Goal: Task Accomplishment & Management: Manage account settings

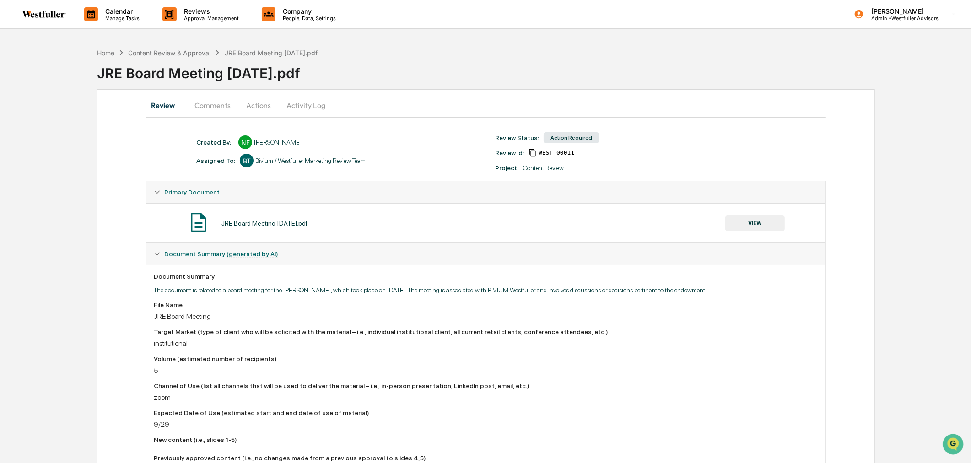
click at [180, 51] on div "Content Review & Approval" at bounding box center [169, 53] width 82 height 8
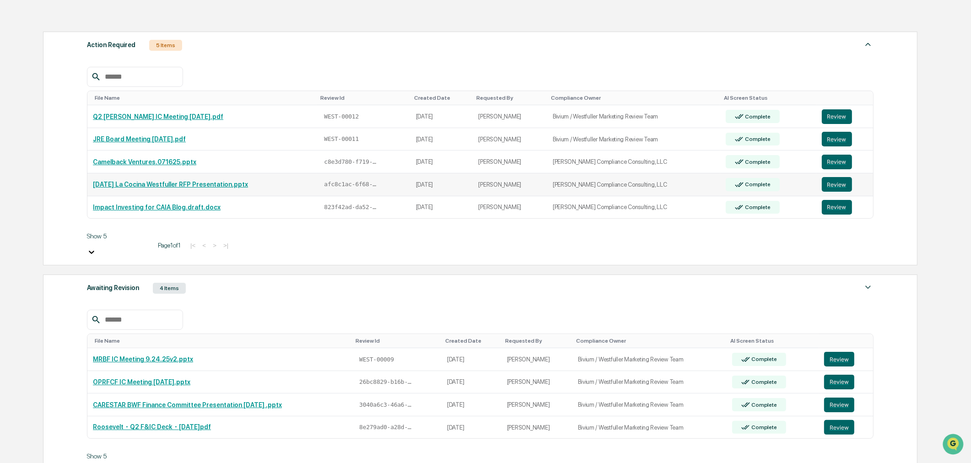
scroll to position [134, 0]
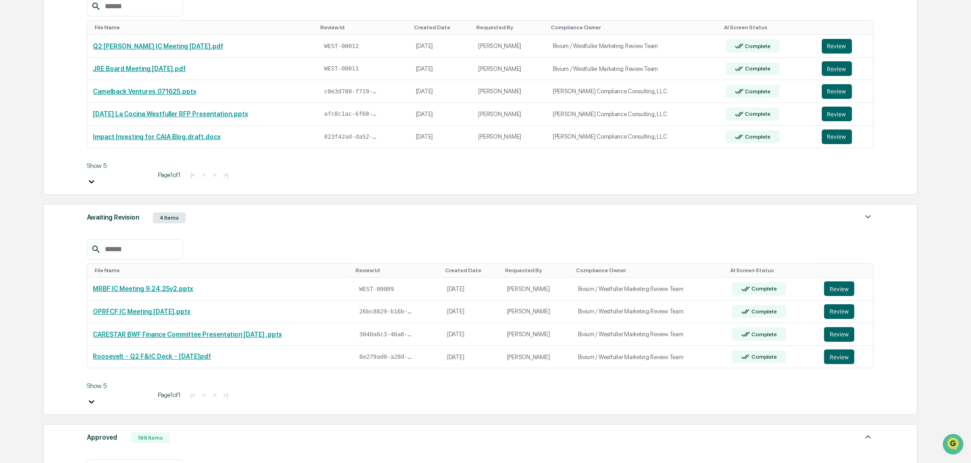
scroll to position [332, 0]
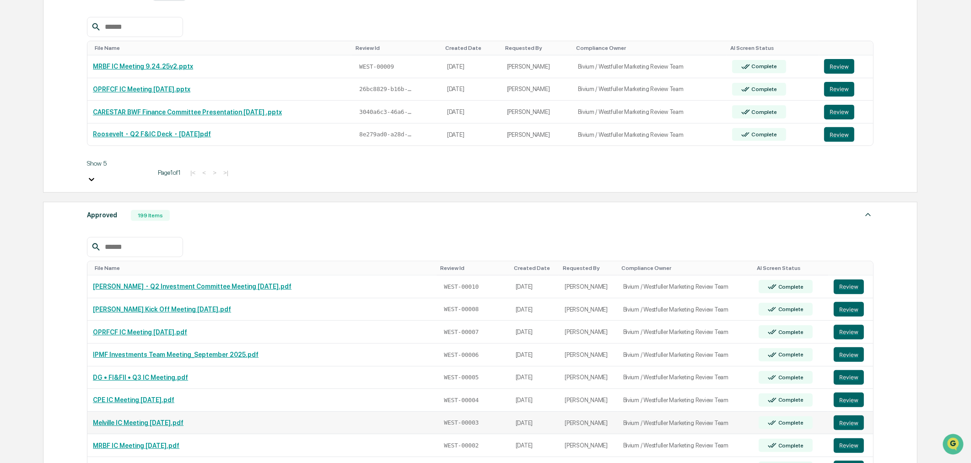
scroll to position [484, 0]
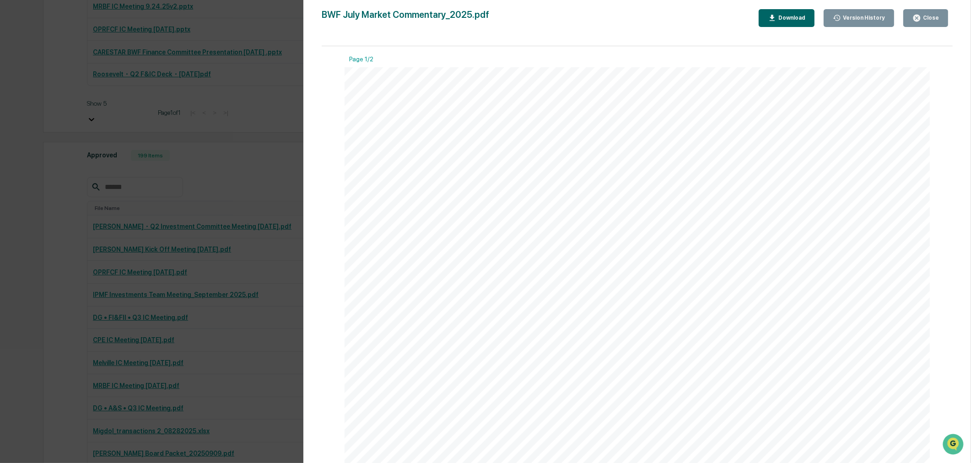
click at [76, 277] on div "Version History 08/27/2025, 03:59 PM Danielle Lumetta 08/26/2025, 10:41 PM Dani…" at bounding box center [485, 231] width 971 height 463
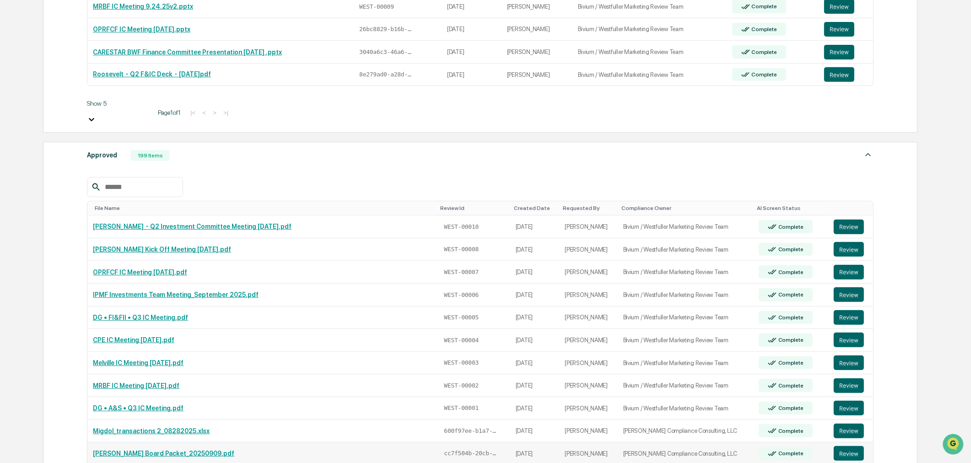
click at [124, 450] on link "[PERSON_NAME] Board Packet_20250909.pdf" at bounding box center [163, 453] width 141 height 7
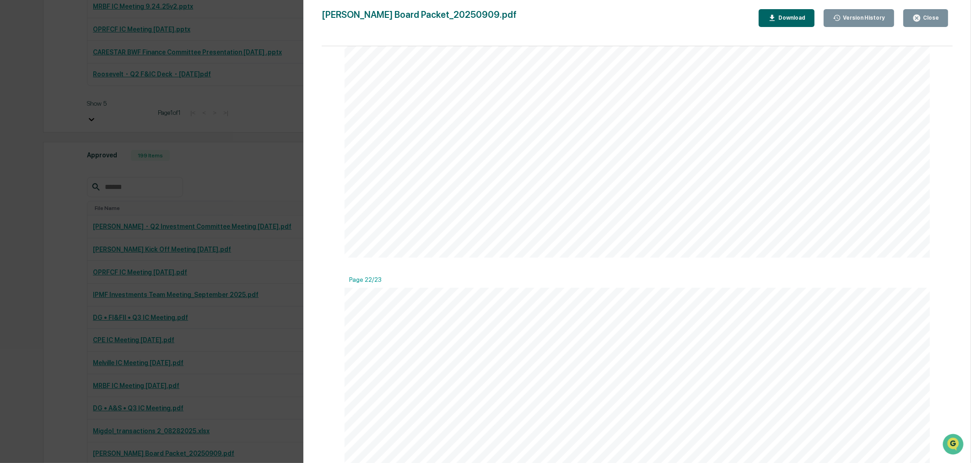
scroll to position [6968, 0]
drag, startPoint x: 57, startPoint y: 223, endPoint x: 73, endPoint y: 239, distance: 23.3
click at [57, 223] on div "Version History 09/05/2025, 10:42 PM Danielle Lumetta Nelson Board Packet_20250…" at bounding box center [485, 231] width 971 height 463
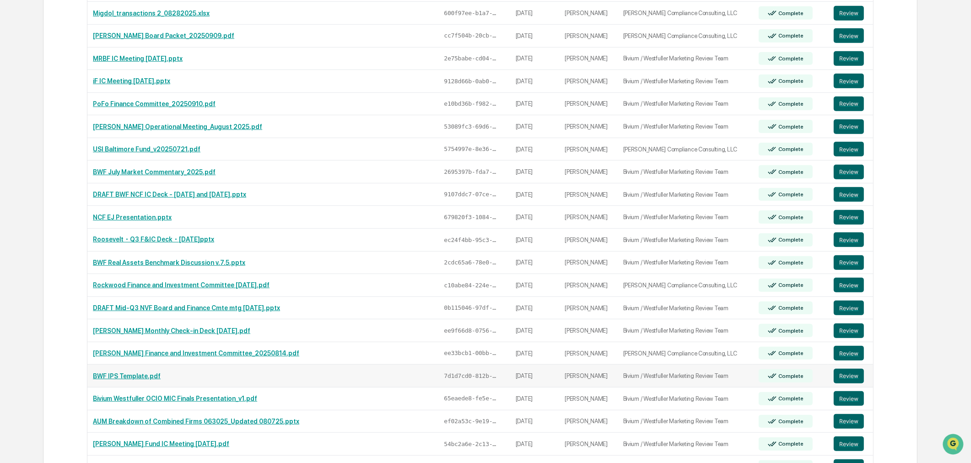
scroll to position [942, 0]
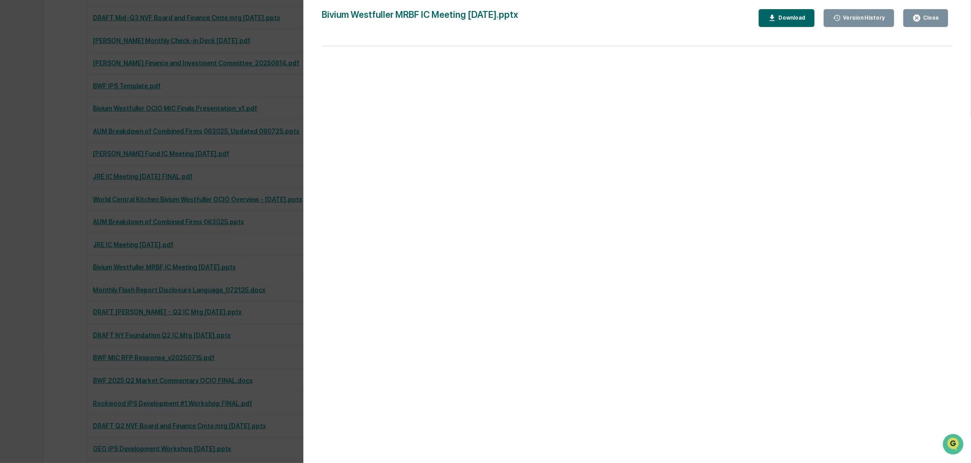
scroll to position [1197, 0]
click at [71, 165] on div "Version History 07/23/2025, 05:26 PM Brigette Lumpkins 07/23/2025, 04:51 PM Bri…" at bounding box center [485, 231] width 971 height 463
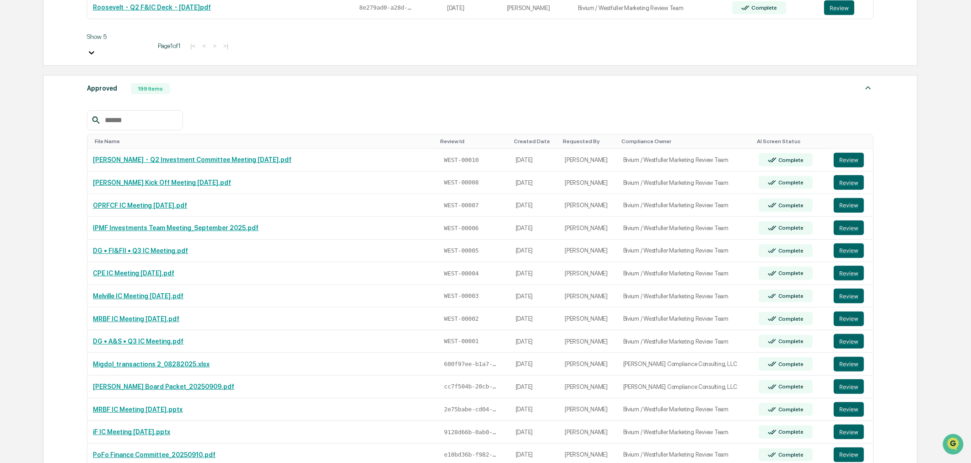
scroll to position [383, 0]
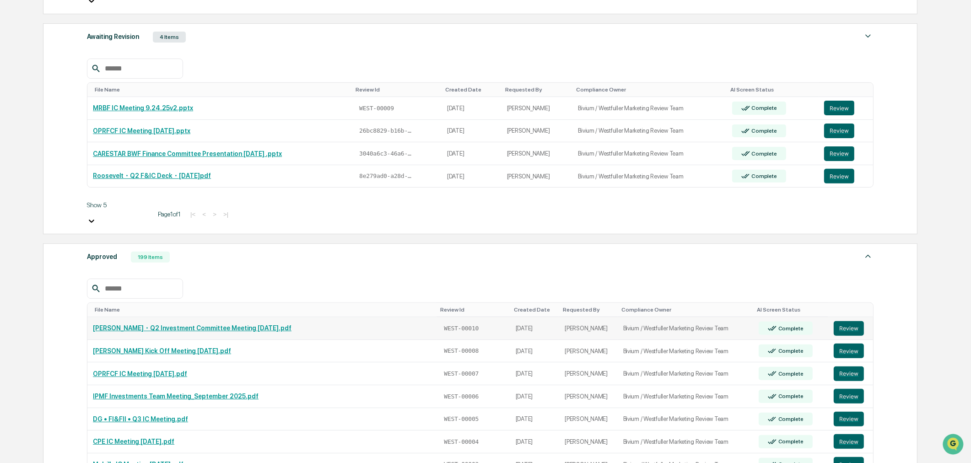
click at [244, 325] on link "[PERSON_NAME]・Q2 Investment Committee Meeting [DATE].pdf" at bounding box center [192, 328] width 199 height 7
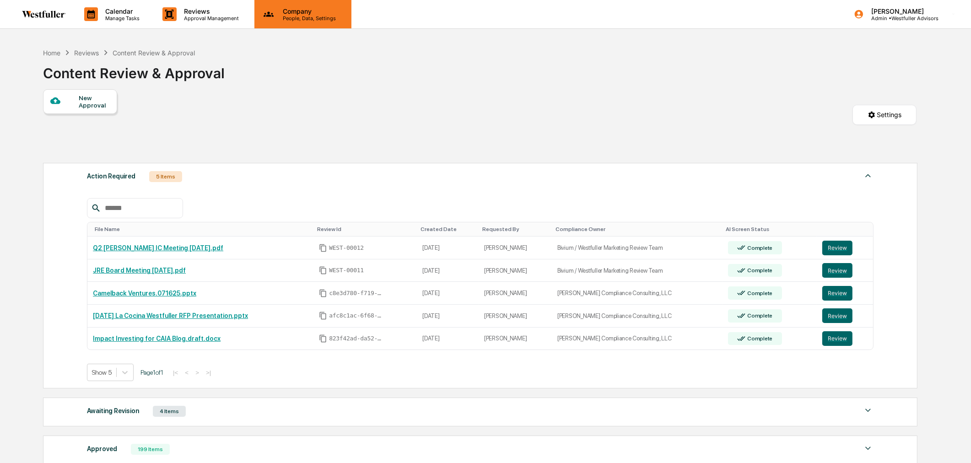
click at [302, 11] on p "Company" at bounding box center [308, 11] width 65 height 8
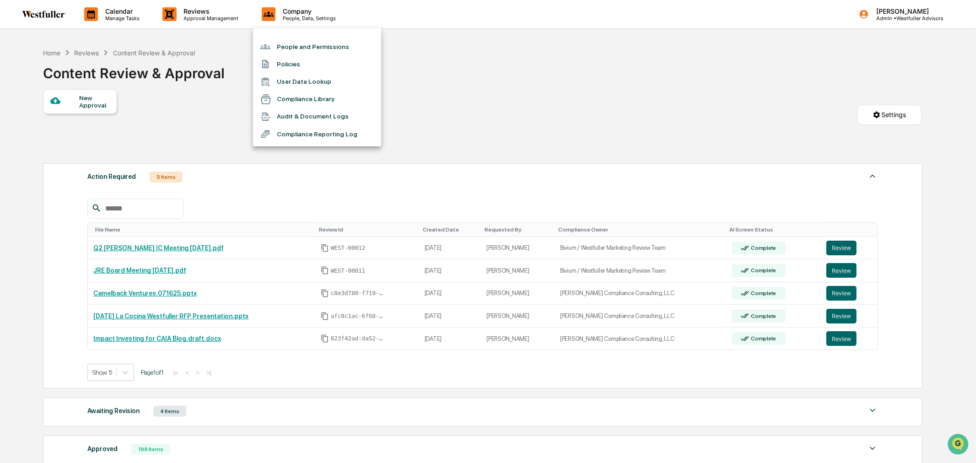
click at [307, 113] on li "Audit & Document Logs" at bounding box center [317, 116] width 128 height 17
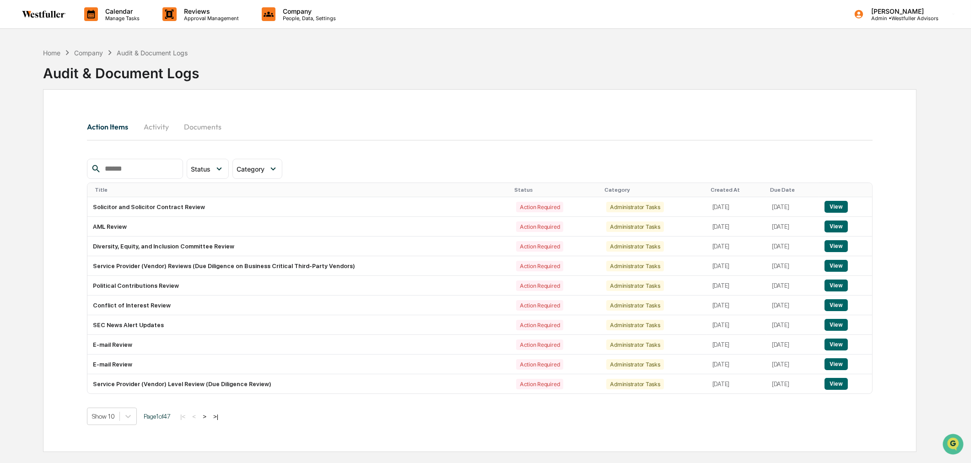
click at [156, 125] on button "Activity" at bounding box center [155, 127] width 41 height 22
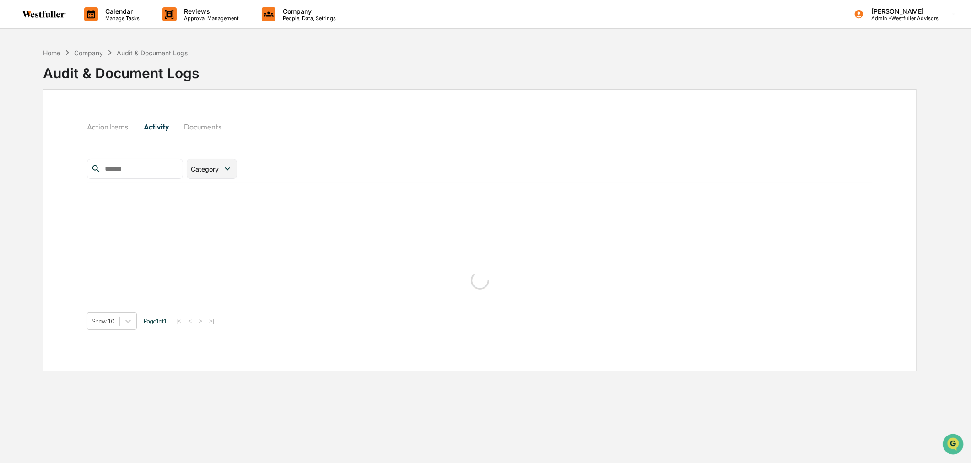
click at [219, 167] on span "Category" at bounding box center [205, 169] width 28 height 8
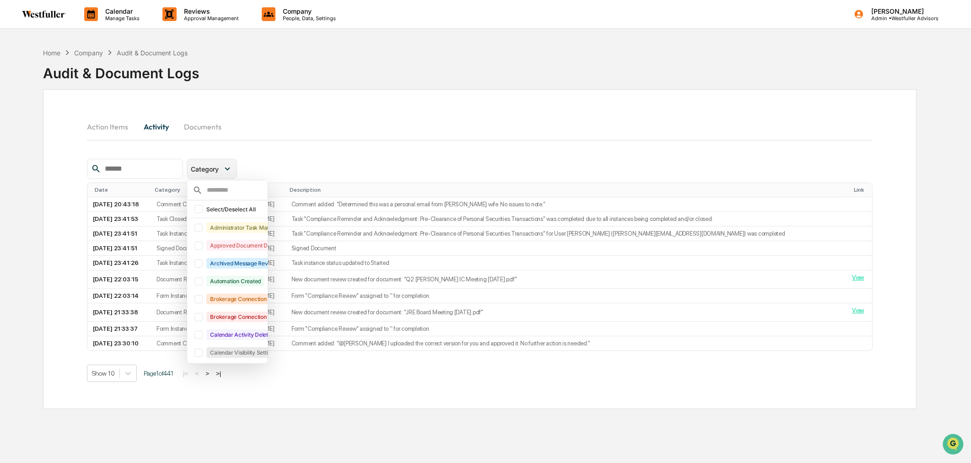
scroll to position [20, 0]
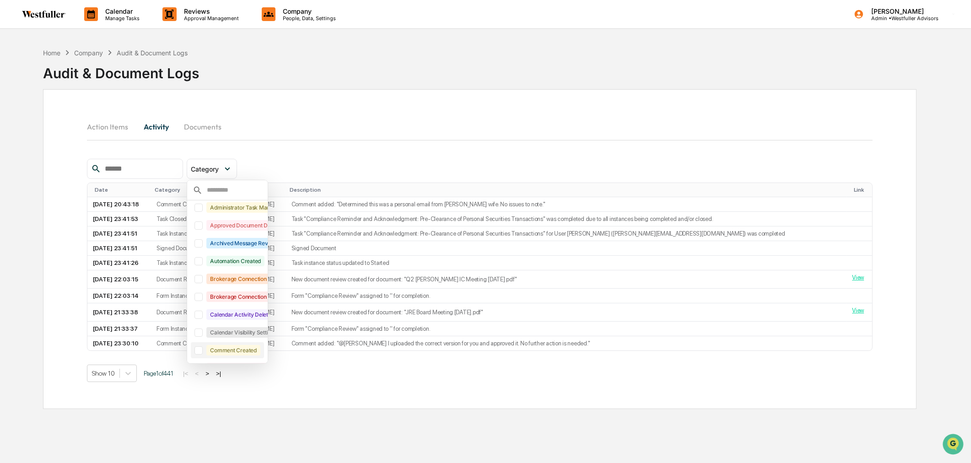
click at [236, 346] on div "Comment Created" at bounding box center [233, 350] width 54 height 11
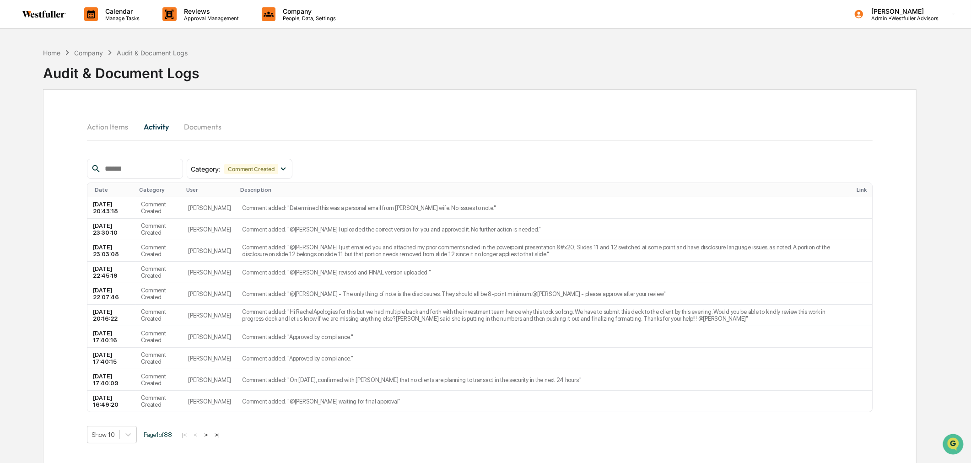
click at [150, 167] on input "text" at bounding box center [140, 169] width 78 height 12
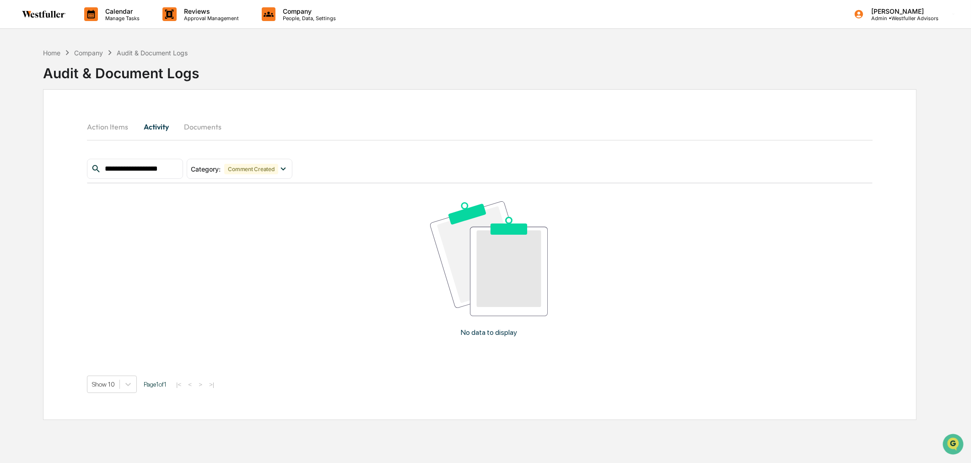
click at [149, 169] on input "**********" at bounding box center [140, 169] width 78 height 12
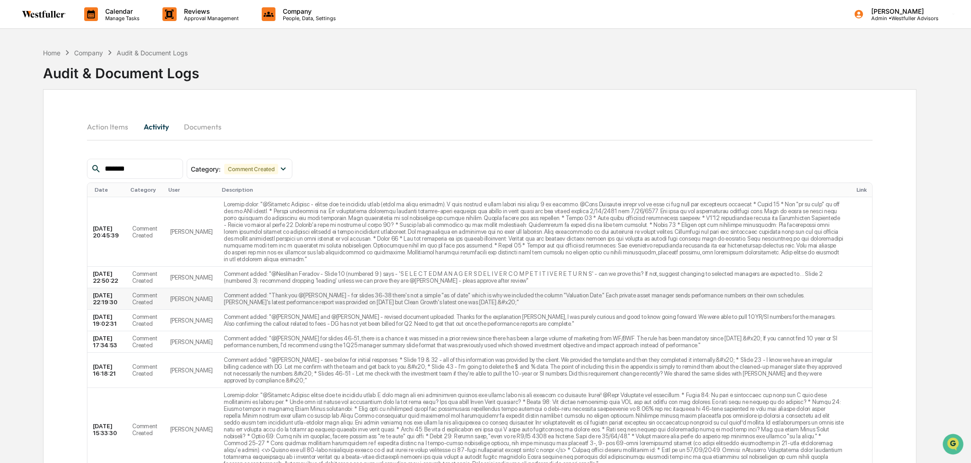
type input "*******"
click at [723, 234] on td at bounding box center [533, 232] width 631 height 70
click at [614, 232] on td at bounding box center [533, 232] width 631 height 70
click at [861, 190] on div "Link" at bounding box center [863, 190] width 12 height 6
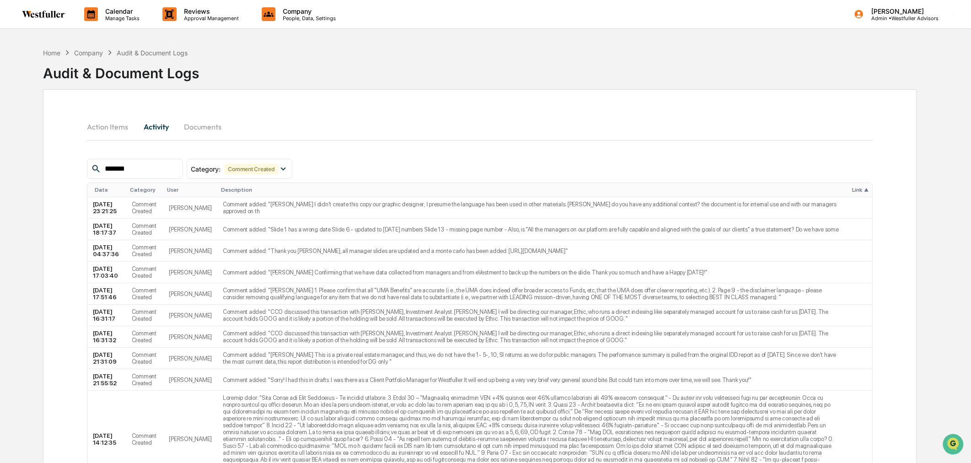
click at [862, 191] on div "Link ▲" at bounding box center [860, 190] width 16 height 6
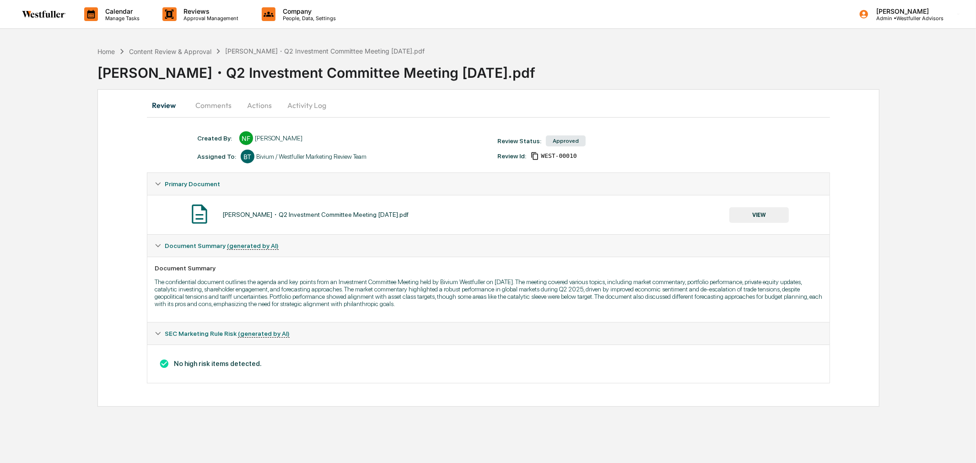
click at [202, 105] on button "Comments" at bounding box center [213, 105] width 51 height 22
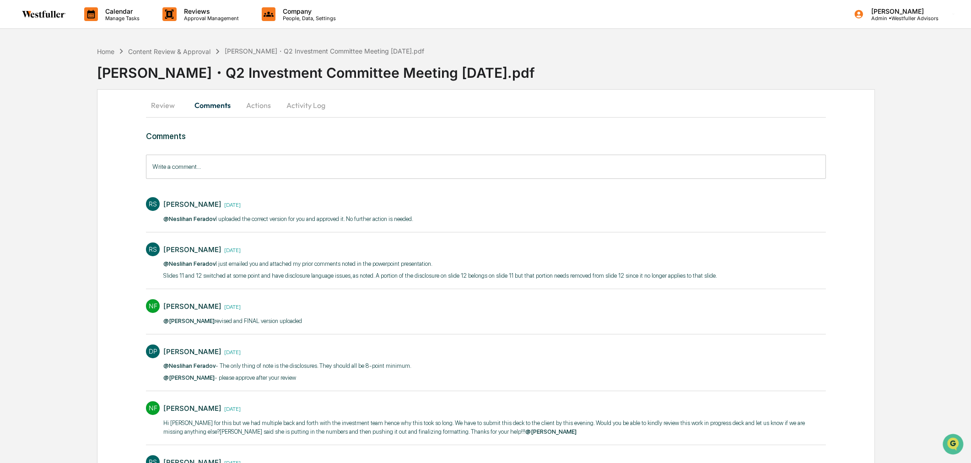
click at [170, 108] on button "Review" at bounding box center [166, 105] width 41 height 22
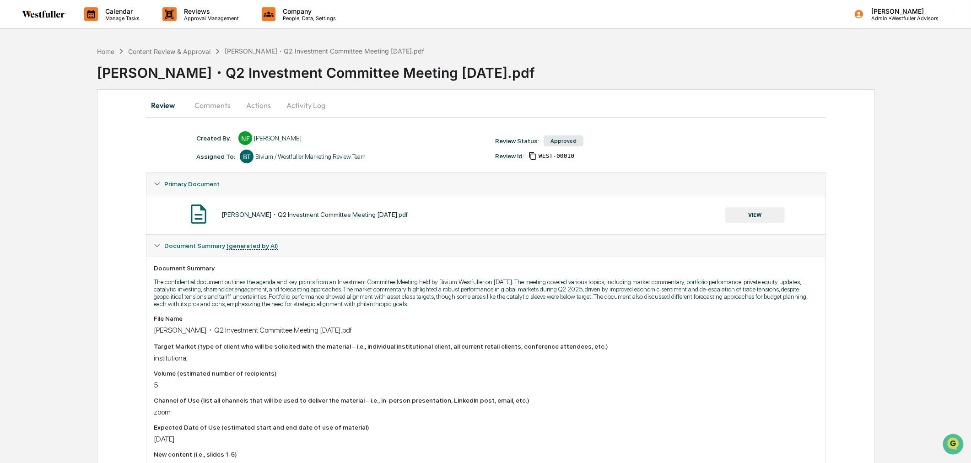
click at [737, 216] on button "VIEW" at bounding box center [756, 215] width 60 height 16
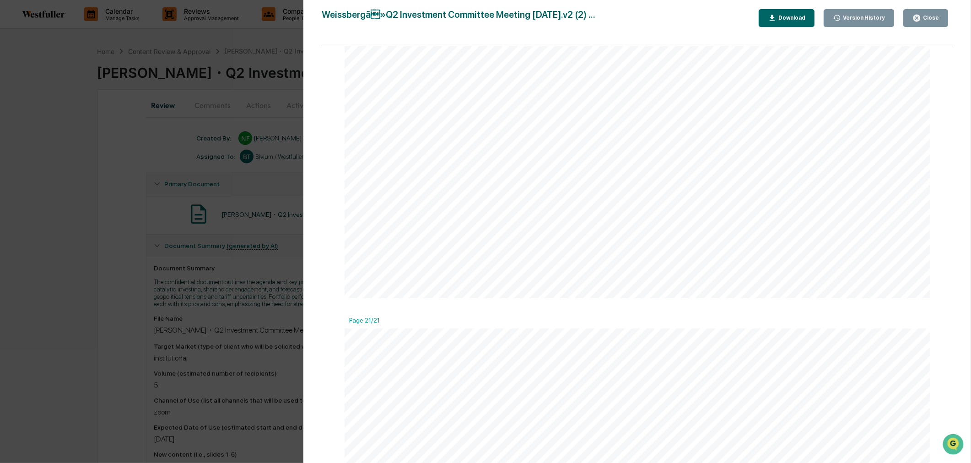
scroll to position [6968, 0]
click at [925, 21] on div "Close" at bounding box center [926, 18] width 27 height 9
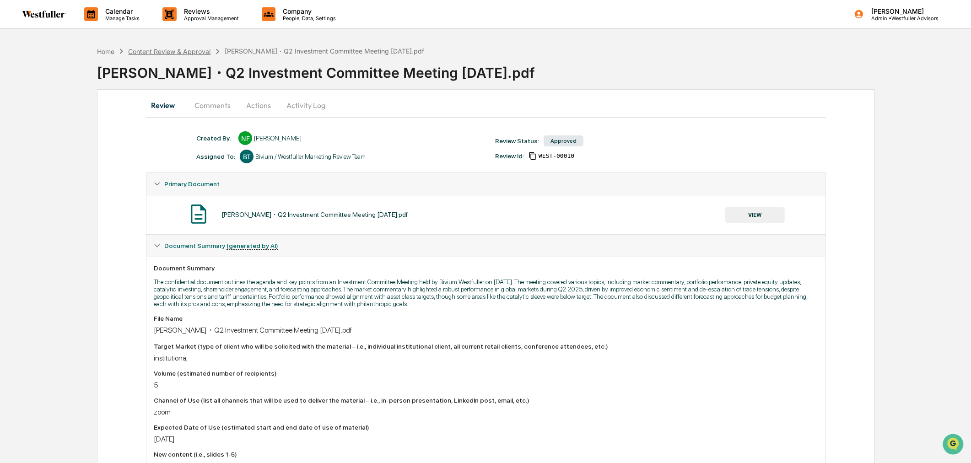
click at [167, 51] on div "Content Review & Approval" at bounding box center [169, 52] width 82 height 8
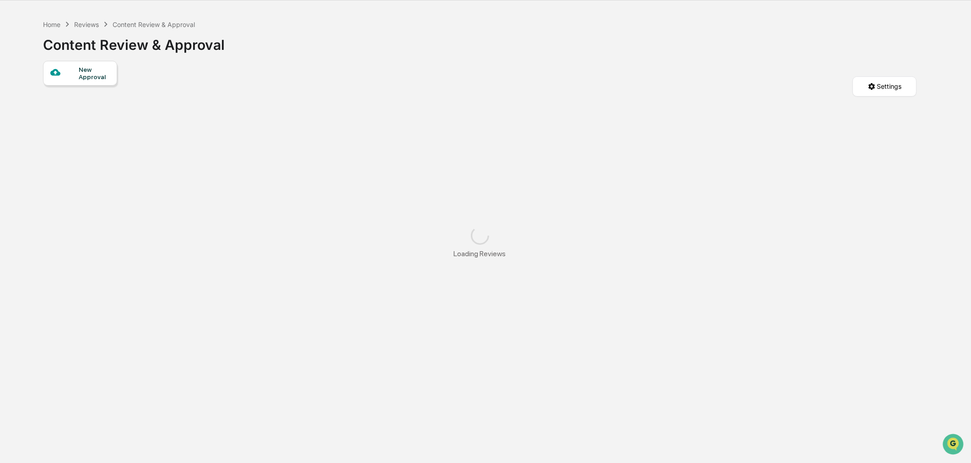
scroll to position [43, 0]
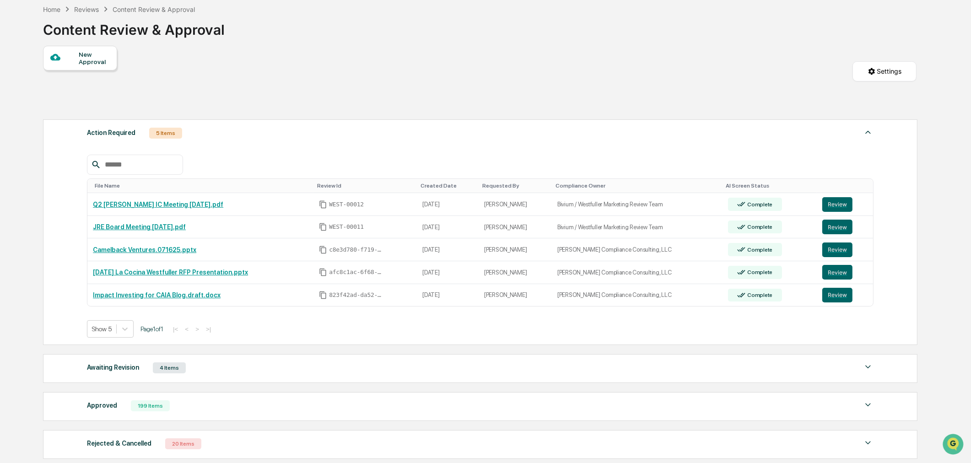
click at [139, 404] on div "199 Items" at bounding box center [150, 406] width 39 height 11
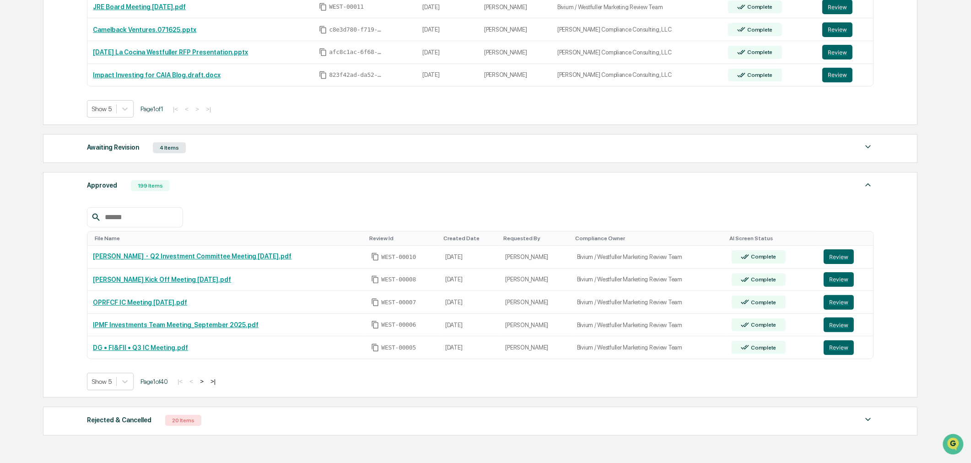
scroll to position [332, 0]
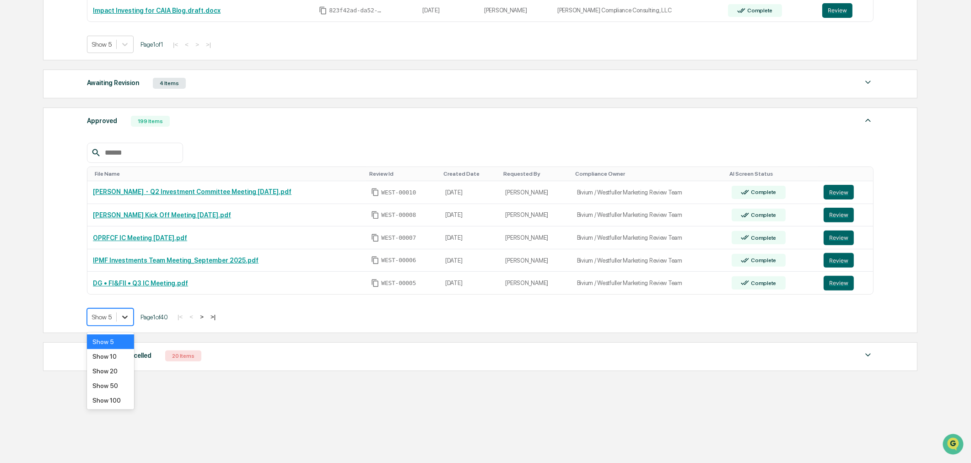
click at [120, 318] on div at bounding box center [125, 317] width 16 height 16
click at [108, 387] on div "Show 50" at bounding box center [110, 386] width 47 height 15
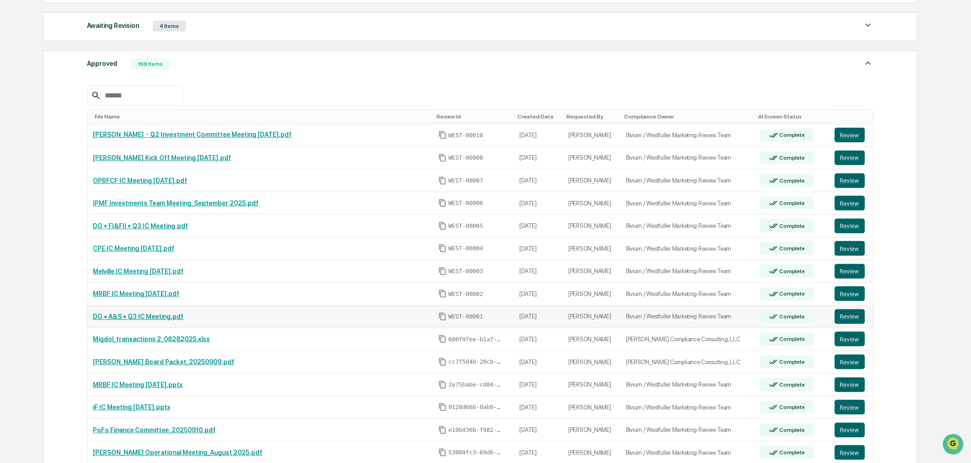
scroll to position [586, 0]
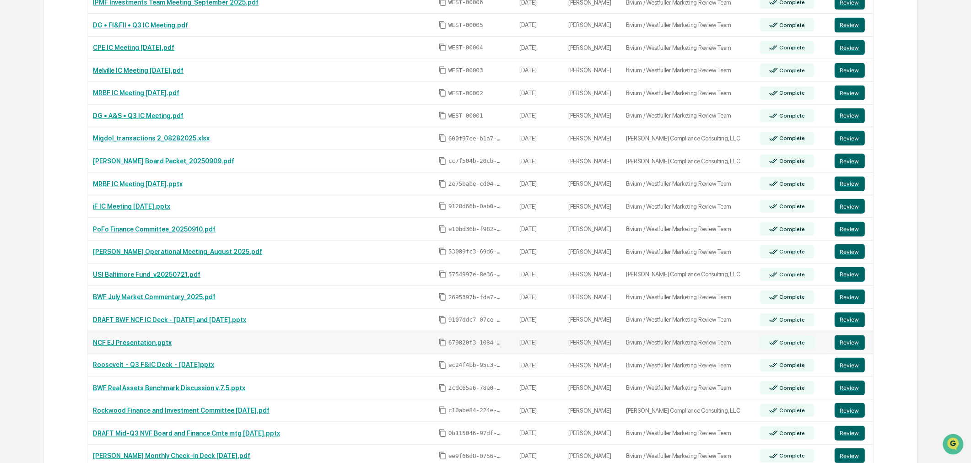
click at [142, 342] on link "NCF EJ Presentation.pptx" at bounding box center [132, 342] width 79 height 7
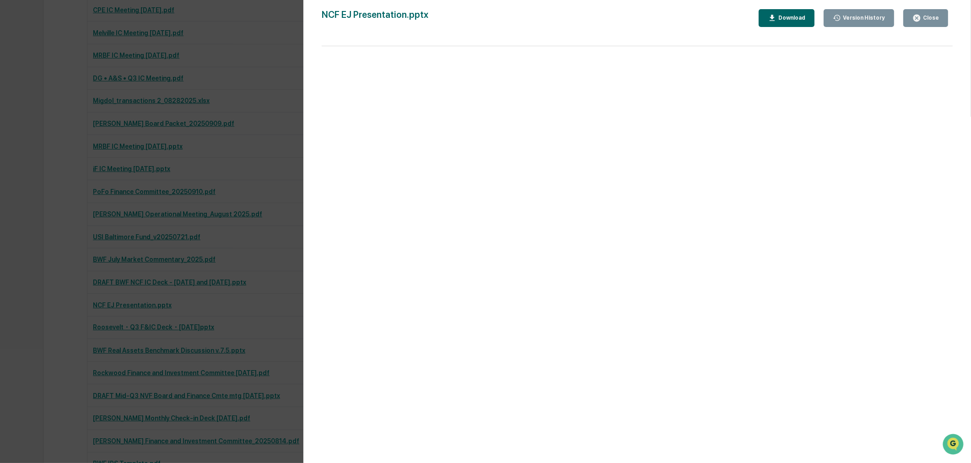
scroll to position [637, 0]
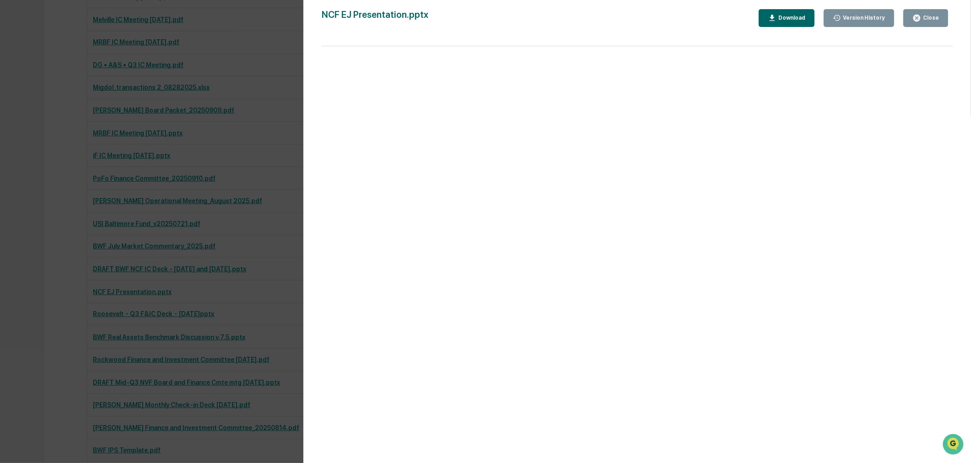
click at [921, 23] on button "Close" at bounding box center [926, 18] width 45 height 18
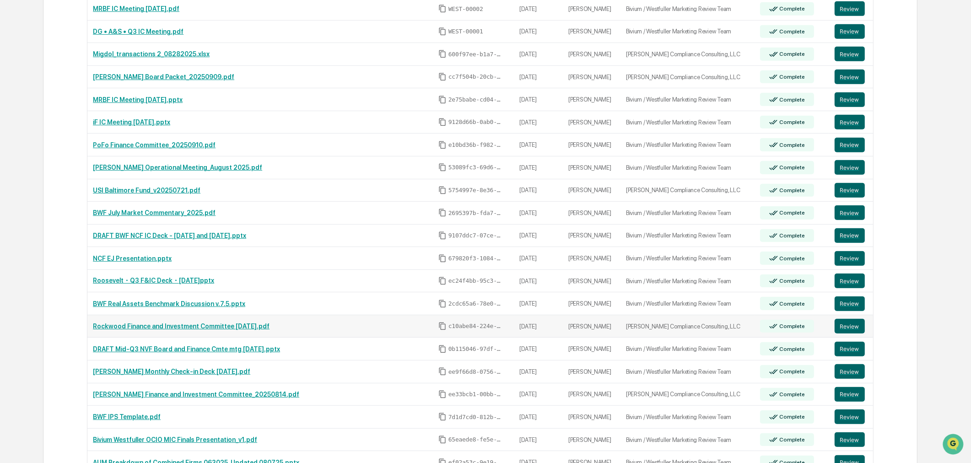
scroll to position [688, 0]
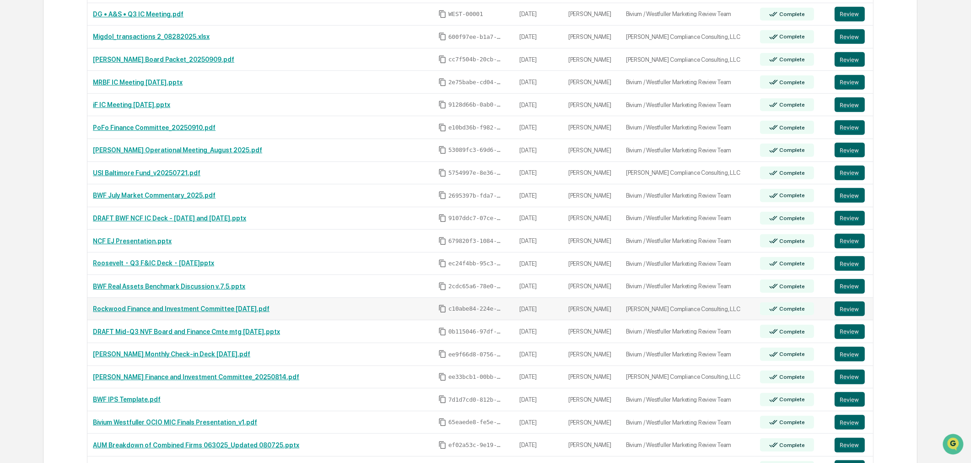
click at [206, 313] on link "Rockwood Finance and Investment Committee 8.[DATE]df" at bounding box center [181, 308] width 177 height 7
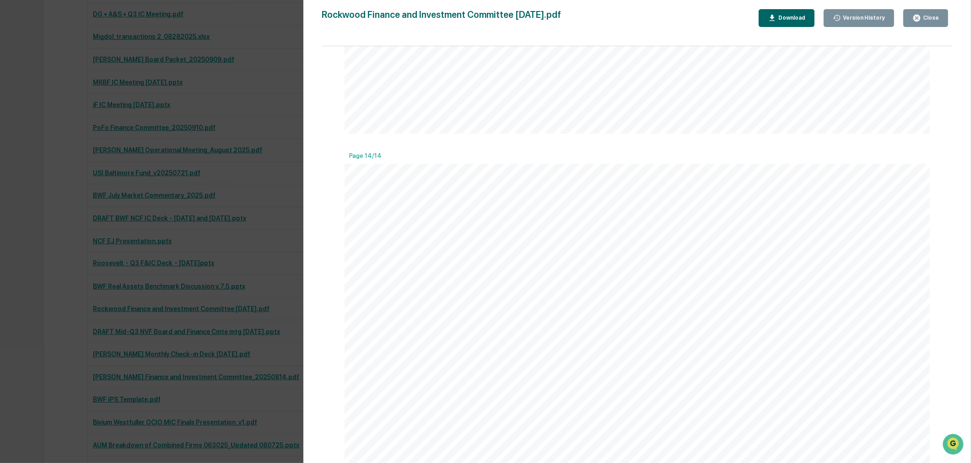
scroll to position [4608, 0]
click at [60, 336] on div "Version History 08/19/2025, 07:06 PM Neslihan Feradov Rockwood Finance and Inve…" at bounding box center [485, 231] width 971 height 463
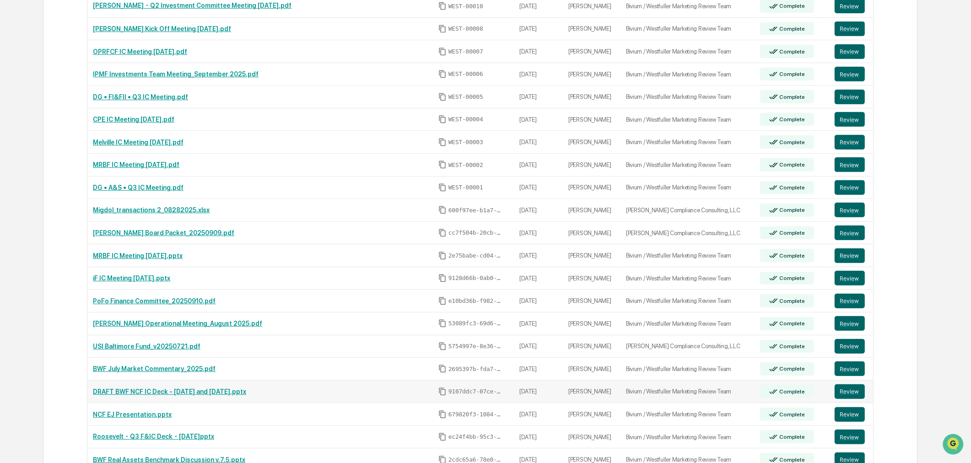
scroll to position [484, 0]
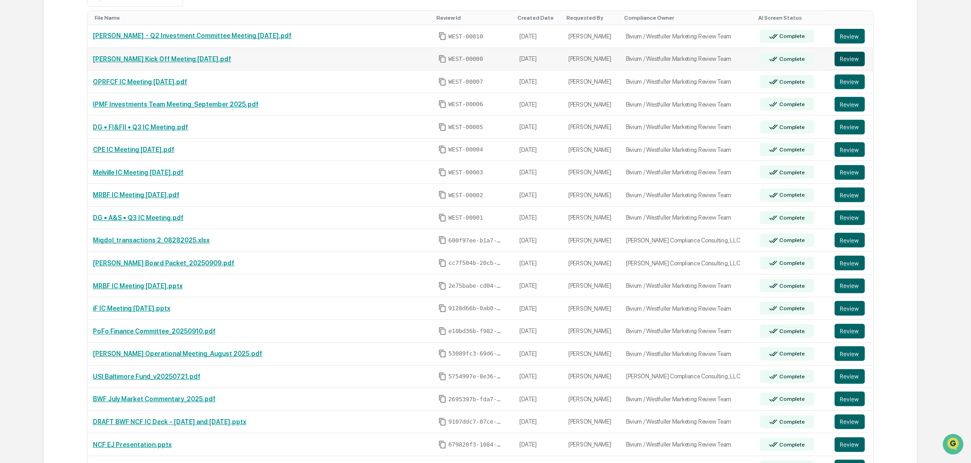
click at [839, 63] on button "Review" at bounding box center [850, 59] width 30 height 15
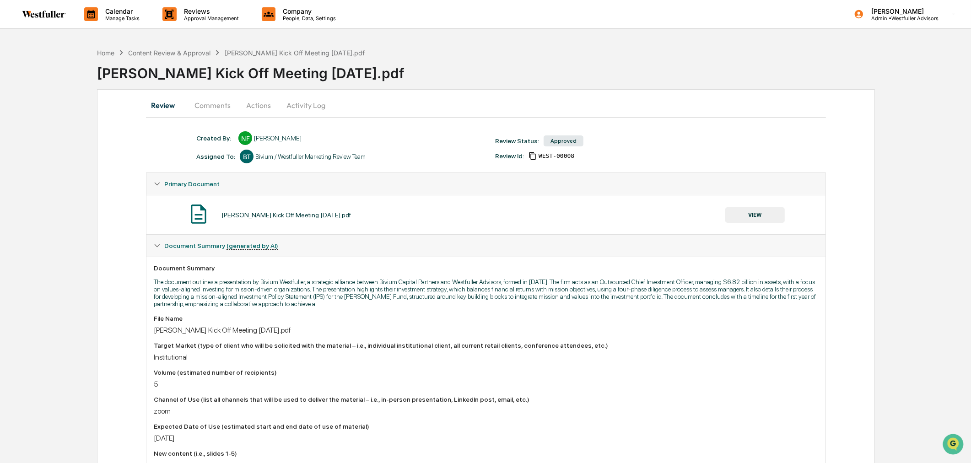
click at [226, 98] on button "Comments" at bounding box center [212, 105] width 51 height 22
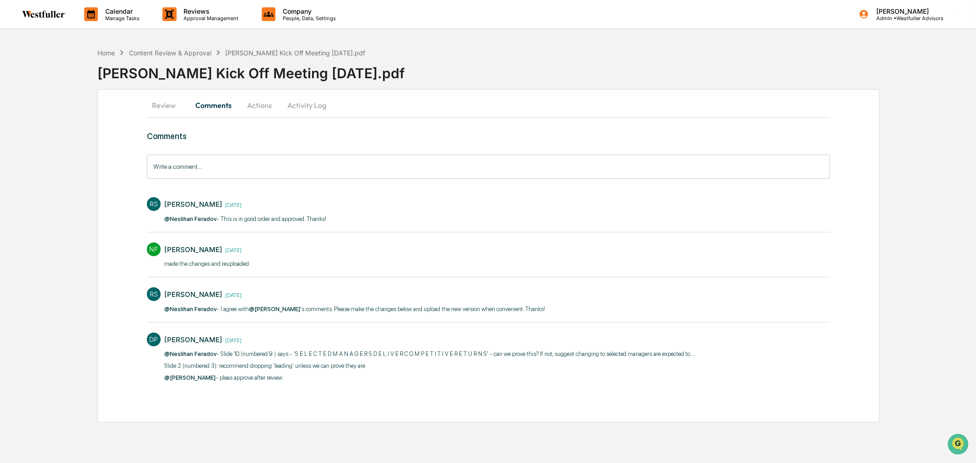
click at [155, 102] on button "Review" at bounding box center [167, 105] width 41 height 22
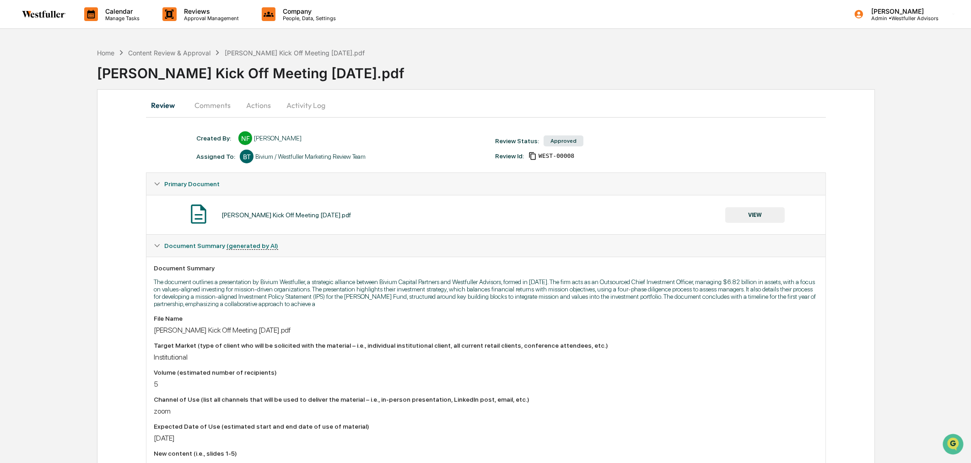
click at [742, 211] on button "VIEW" at bounding box center [756, 215] width 60 height 16
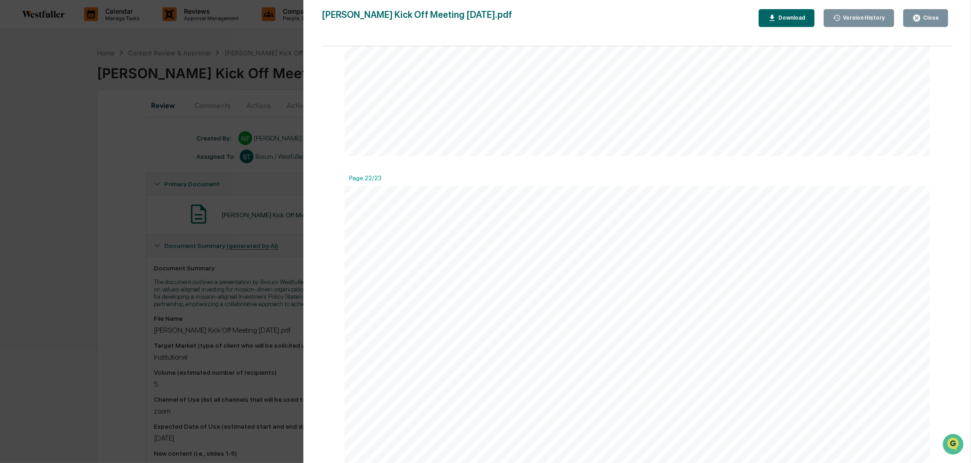
scroll to position [7832, 0]
click at [115, 196] on div "Version History 09/19/2025, 02:49 PM Neslihan Feradov 09/18/2025, 09:37 PM Nesl…" at bounding box center [485, 231] width 971 height 463
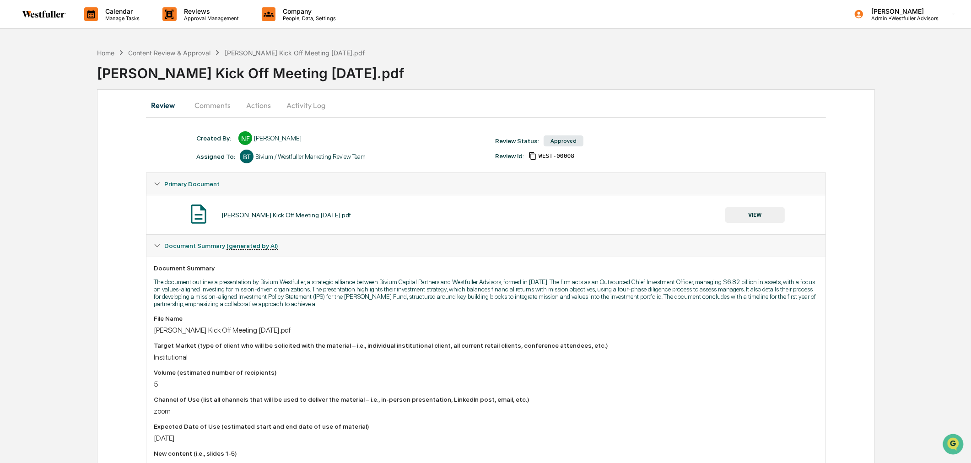
click at [187, 51] on div "Content Review & Approval" at bounding box center [169, 53] width 82 height 8
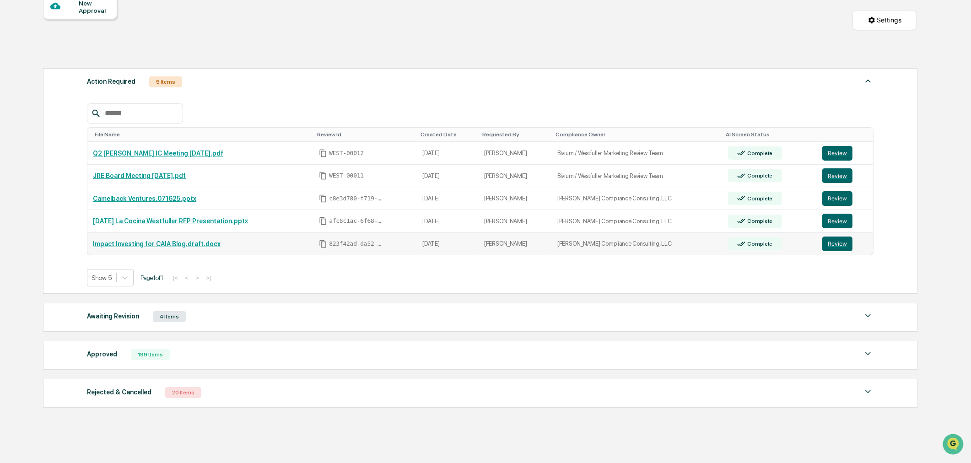
scroll to position [134, 0]
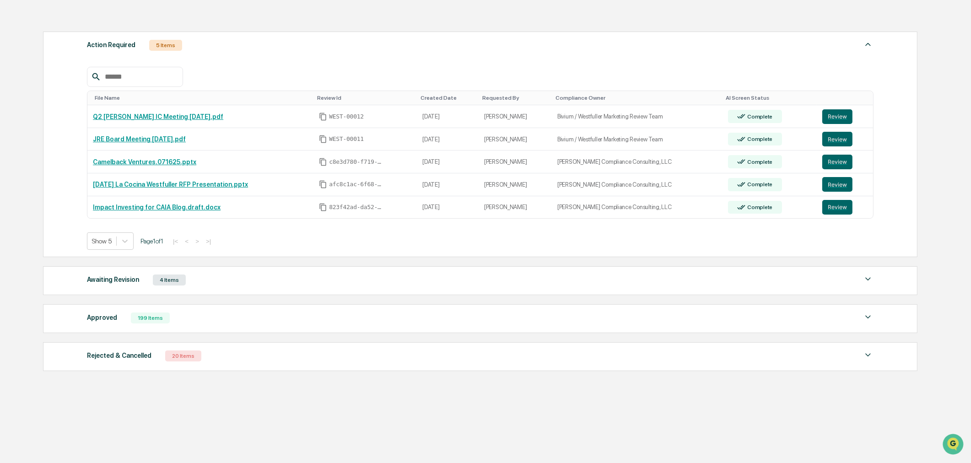
click at [253, 321] on div "Approved 199 Items" at bounding box center [480, 318] width 787 height 13
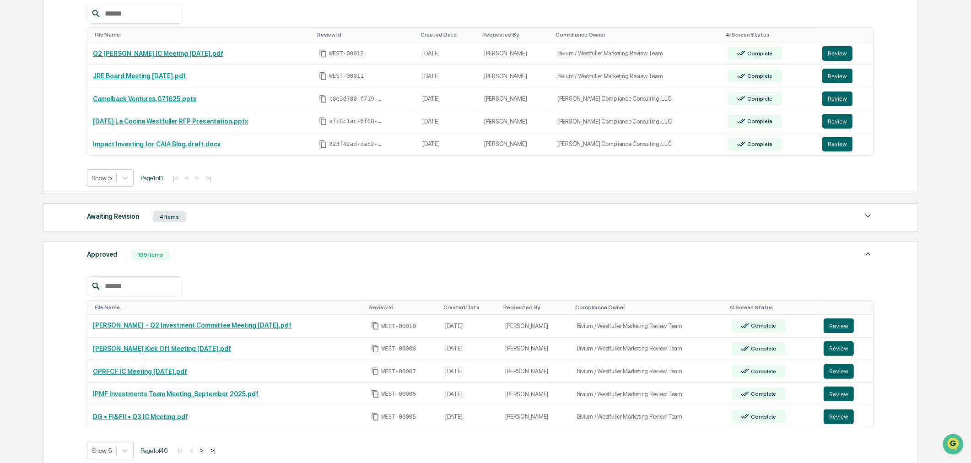
scroll to position [332, 0]
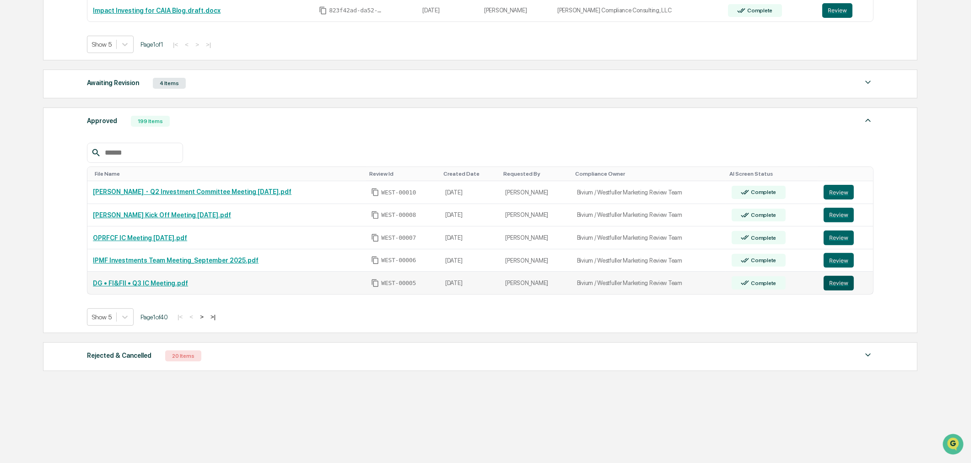
click at [832, 284] on button "Review" at bounding box center [839, 283] width 30 height 15
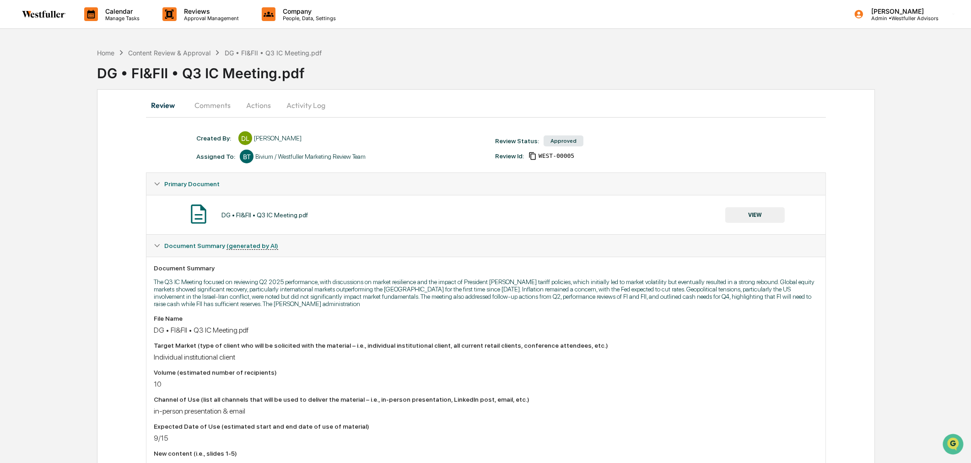
click at [761, 217] on button "VIEW" at bounding box center [756, 215] width 60 height 16
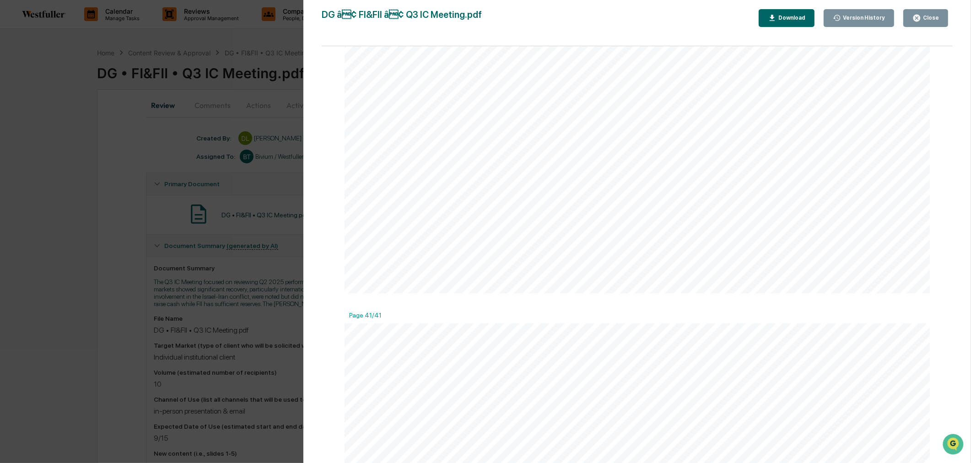
scroll to position [14292, 0]
click at [76, 272] on div "Version History [DATE] 10:20 PM [PERSON_NAME] [DATE] 08:43 PM [PERSON_NAME] DG …" at bounding box center [485, 231] width 971 height 463
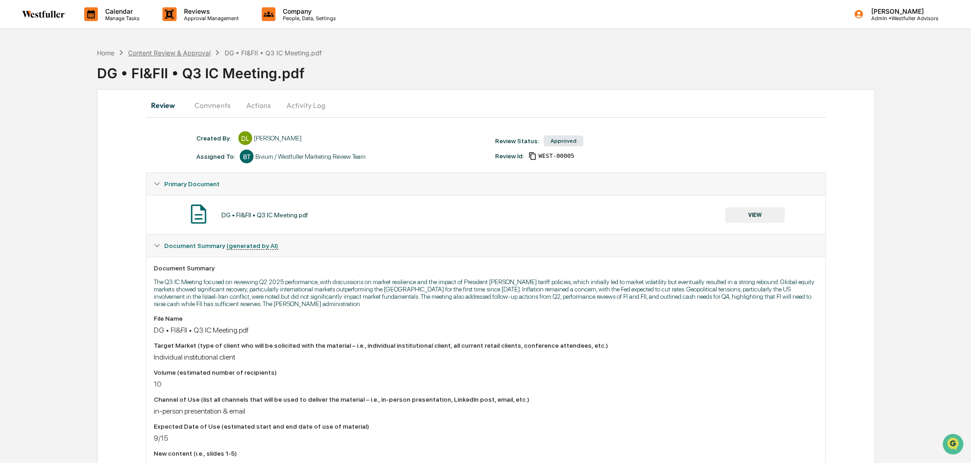
click at [184, 51] on div "Content Review & Approval" at bounding box center [169, 53] width 82 height 8
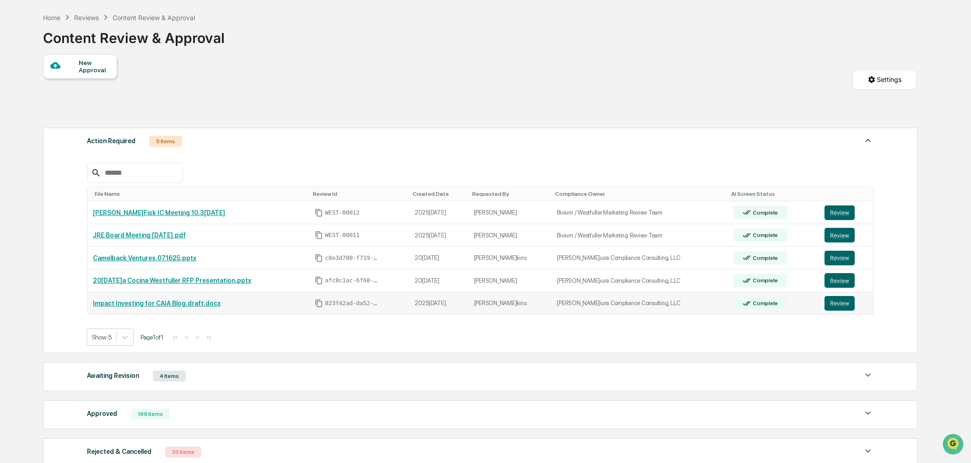
scroll to position [134, 0]
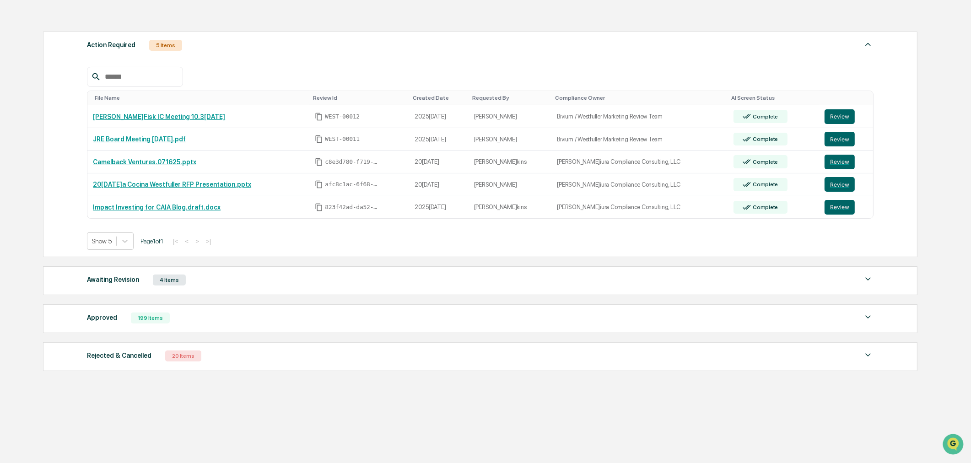
click at [154, 321] on div "199 Items" at bounding box center [150, 318] width 39 height 11
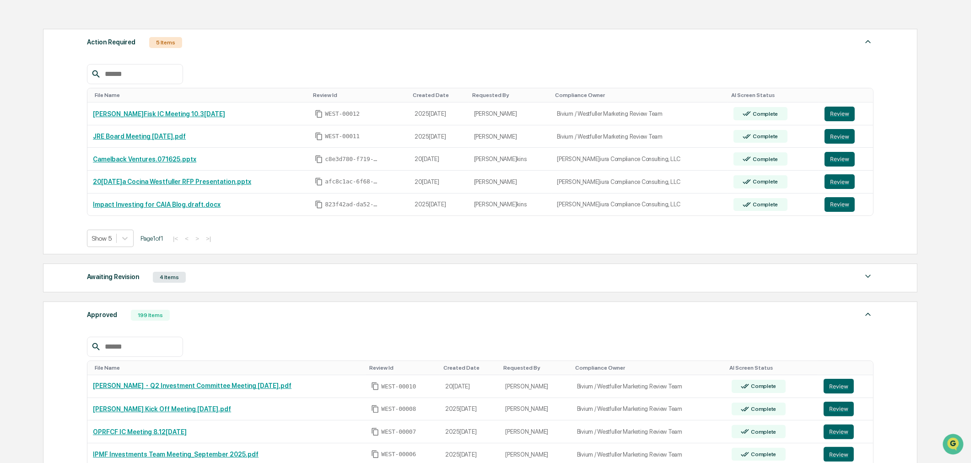
scroll to position [332, 0]
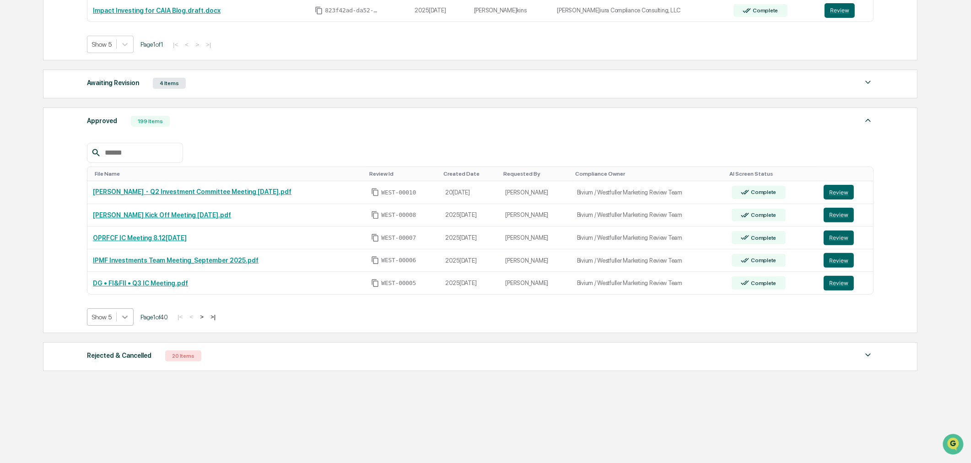
click at [120, 318] on div at bounding box center [125, 317] width 16 height 16
click at [107, 401] on div "Show 100" at bounding box center [110, 400] width 47 height 15
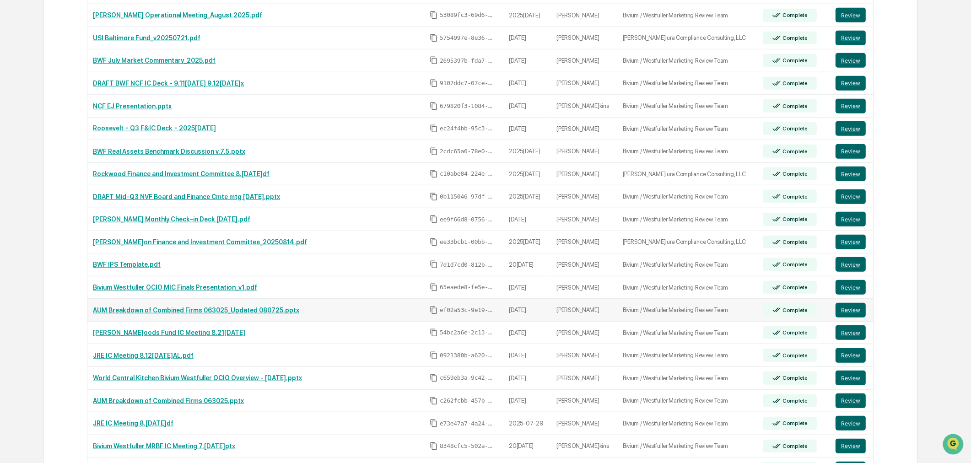
scroll to position [874, 0]
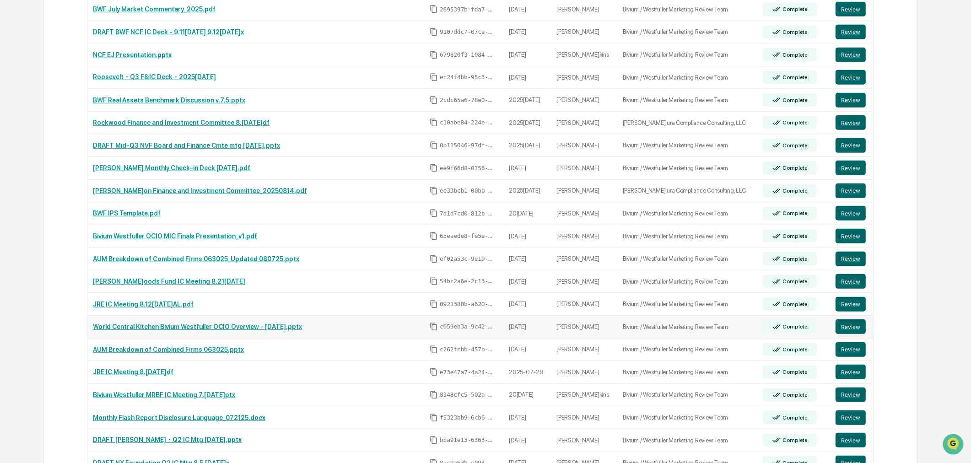
click at [189, 330] on link "World Central Kitchen Bivium Westfuller OCIO Overview - [DATE].pptx" at bounding box center [197, 326] width 209 height 7
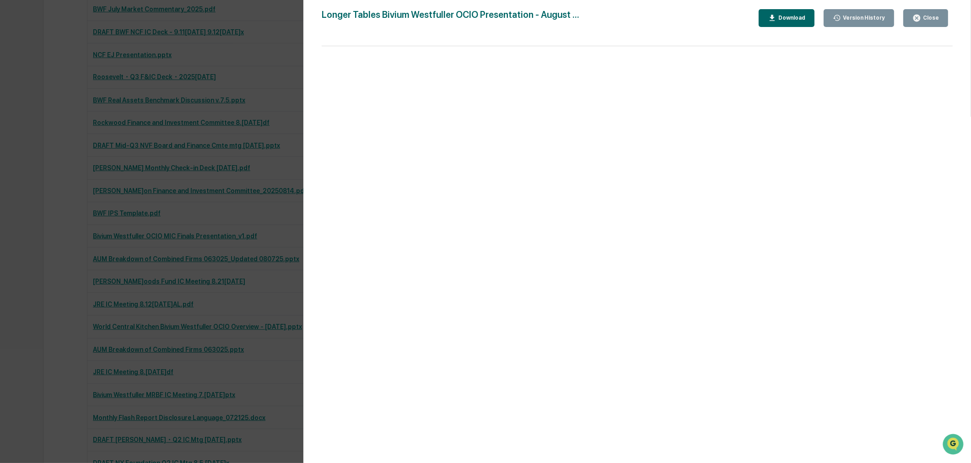
click at [800, 24] on button "Download" at bounding box center [787, 18] width 56 height 18
